Goal: Information Seeking & Learning: Learn about a topic

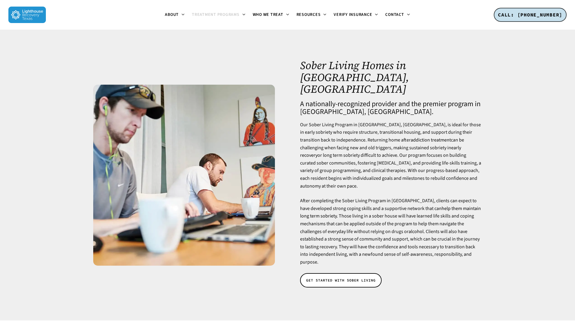
click at [22, 18] on img at bounding box center [26, 15] width 37 height 16
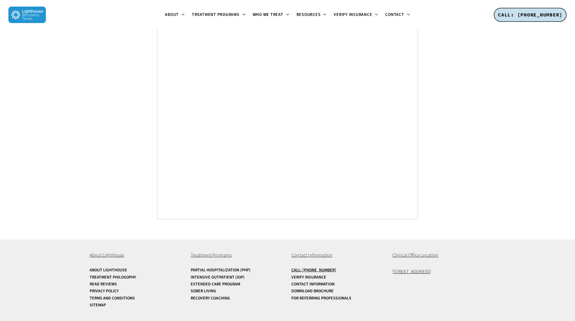
scroll to position [2212, 0]
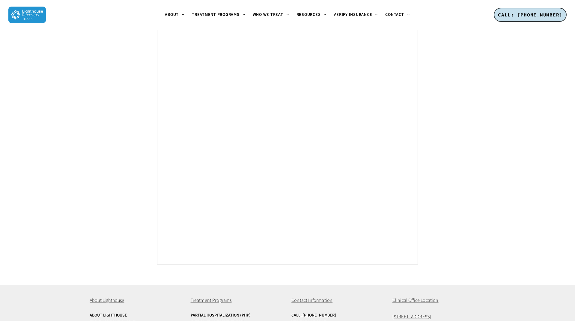
click at [410, 298] on span "Clinical Office Location" at bounding box center [415, 301] width 46 height 7
click at [423, 298] on span "Clinical Office Location" at bounding box center [415, 301] width 46 height 7
drag, startPoint x: 394, startPoint y: 251, endPoint x: 434, endPoint y: 254, distance: 39.6
click at [433, 285] on div "About Lighthouse About Lighthouse Treatment Philosophy Read Reviews Privacy Pol…" at bounding box center [287, 325] width 395 height 81
click at [434, 298] on span "Clinical Office Location" at bounding box center [415, 301] width 46 height 7
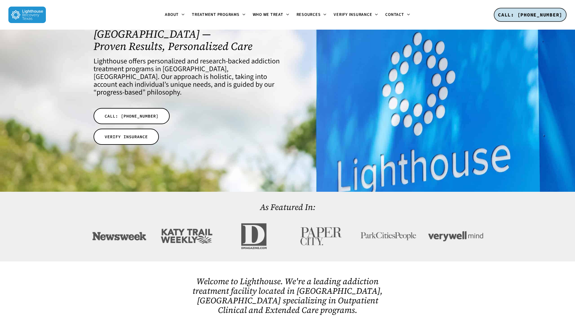
scroll to position [0, 0]
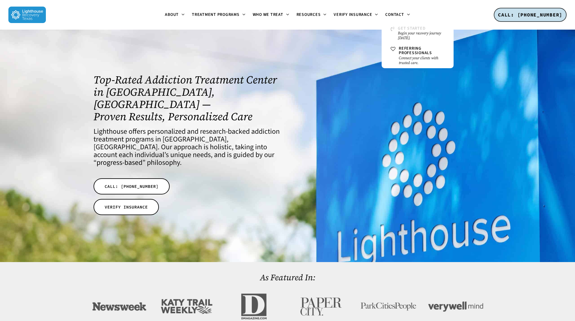
click at [402, 36] on small "Begin your recovery journey [DATE]." at bounding box center [421, 36] width 47 height 10
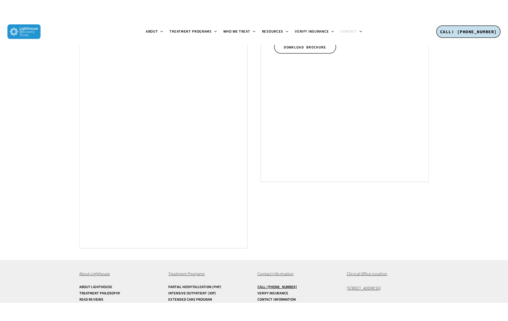
scroll to position [315, 0]
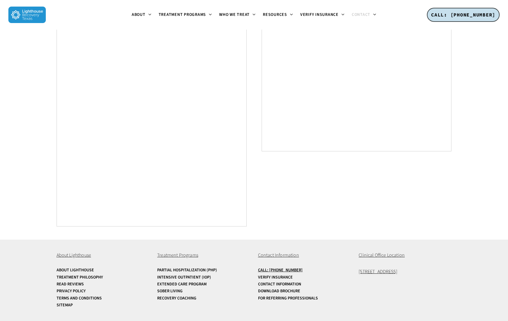
click at [25, 15] on img at bounding box center [26, 15] width 37 height 16
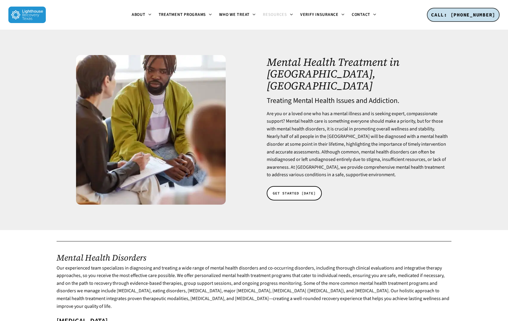
scroll to position [252, 0]
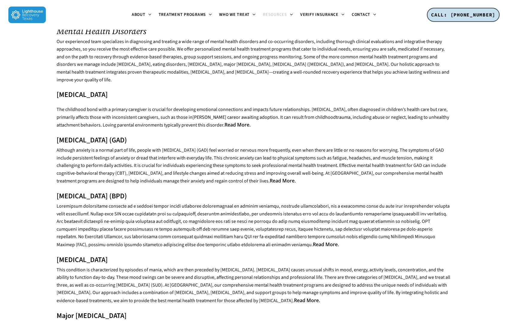
click at [313, 131] on p "The childhood bond with a primary caregiver is crucial for developing emotional…" at bounding box center [254, 121] width 395 height 31
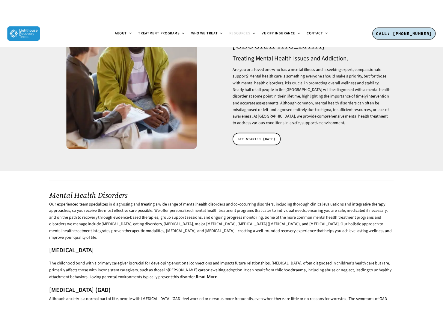
scroll to position [0, 0]
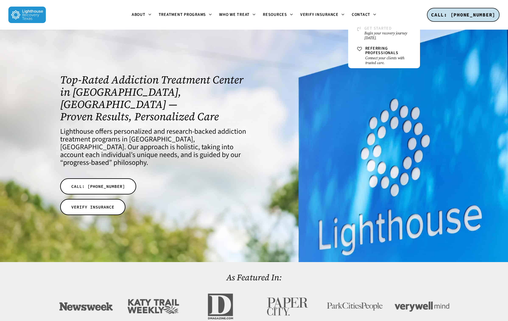
click at [368, 34] on small "Begin your recovery journey [DATE]." at bounding box center [388, 36] width 47 height 10
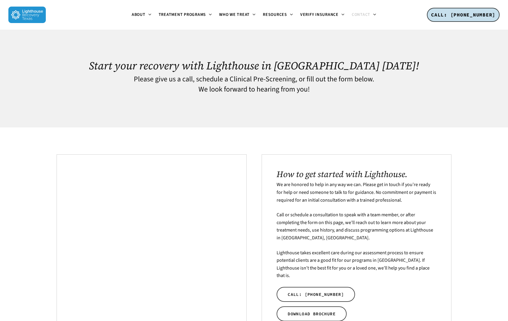
click at [419, 211] on p "We are honored to help in any way we can. Please get in touch if you’re ready f…" at bounding box center [357, 196] width 160 height 30
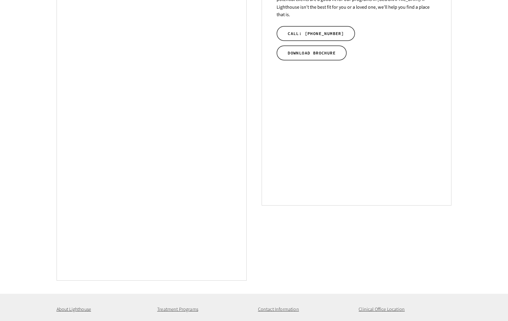
scroll to position [315, 0]
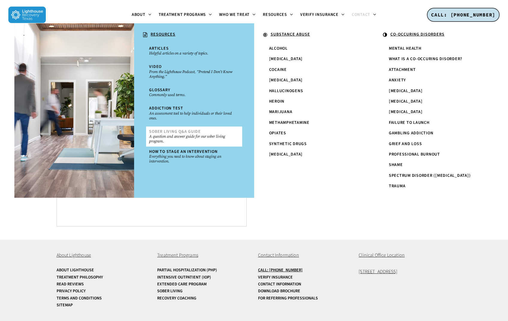
click at [199, 132] on span "Sober Living Q&A Guide" at bounding box center [175, 132] width 52 height 6
